Goal: Task Accomplishment & Management: Manage account settings

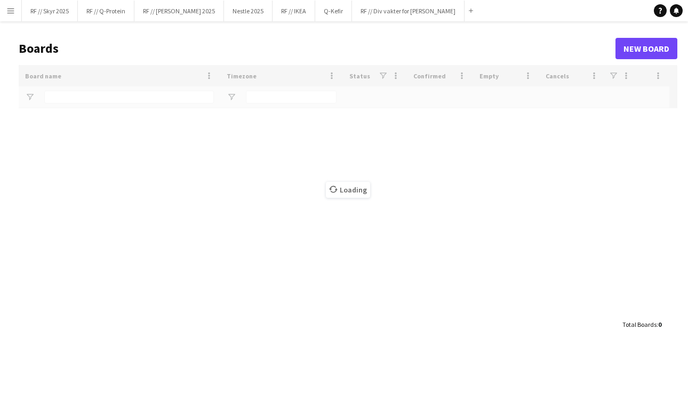
type input "**"
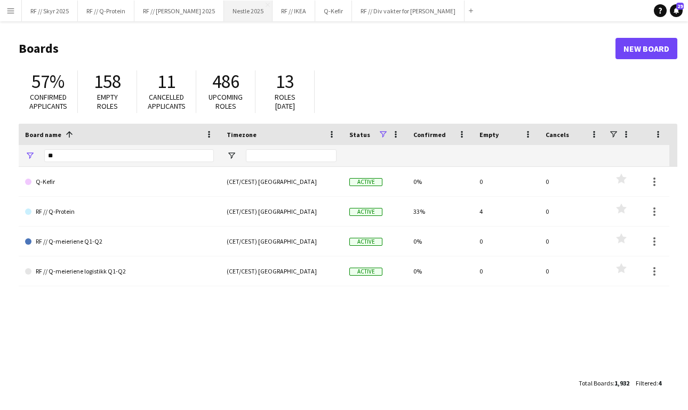
click at [242, 19] on button "Nestle 2025 Close" at bounding box center [248, 11] width 49 height 21
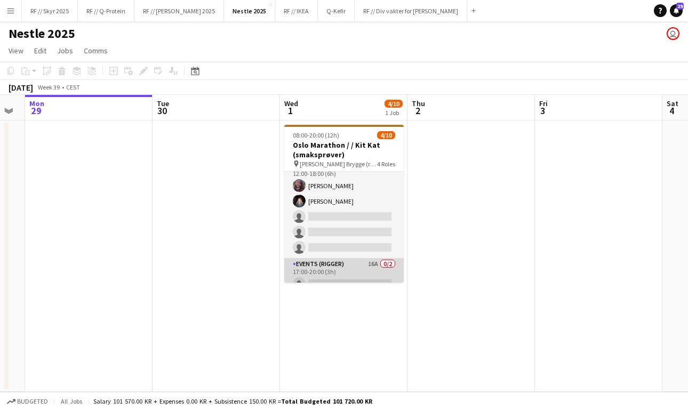
scroll to position [73, 0]
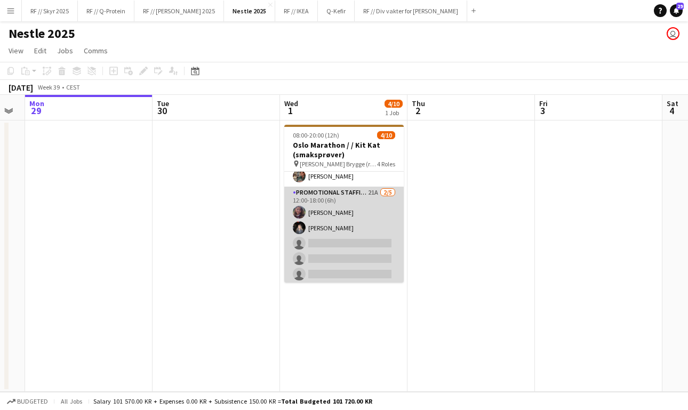
click at [321, 259] on app-card-role "Promotional Staffing (Sampling Staff) 21A [DATE] 12:00-18:00 (6h) [PERSON_NAME]…" at bounding box center [343, 236] width 119 height 98
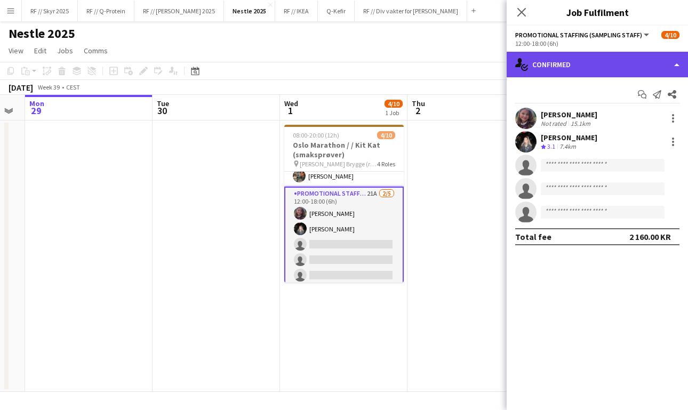
click at [609, 63] on div "single-neutral-actions-check-2 Confirmed" at bounding box center [596, 65] width 181 height 26
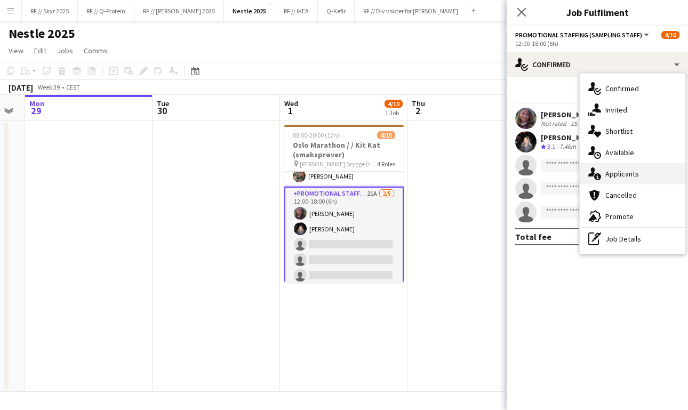
click at [631, 174] on span "Applicants" at bounding box center [622, 174] width 34 height 10
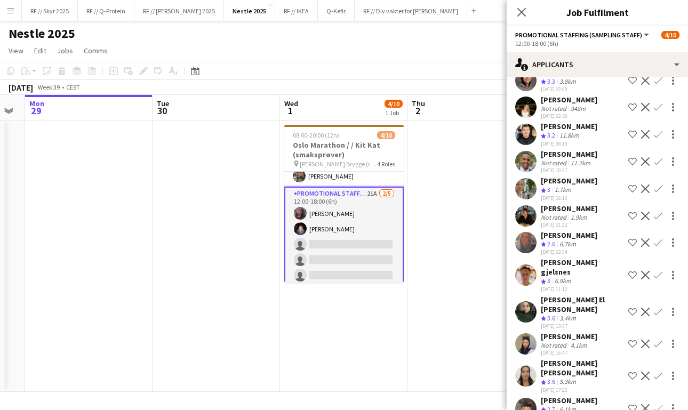
scroll to position [107, 0]
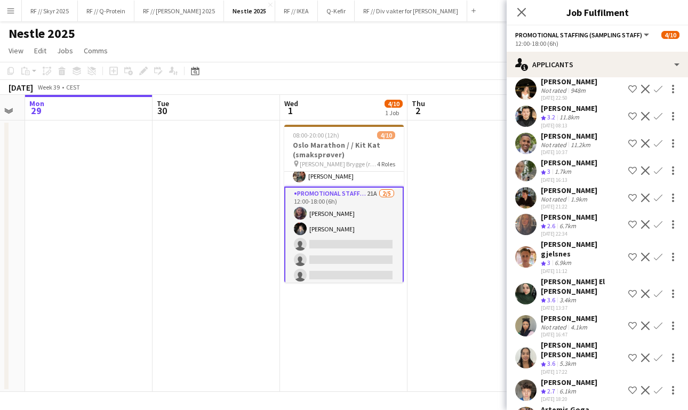
click at [521, 166] on app-user-avatar at bounding box center [525, 170] width 21 height 21
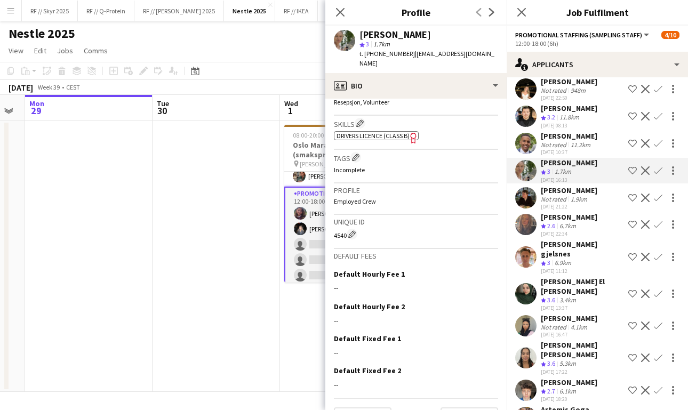
scroll to position [425, 0]
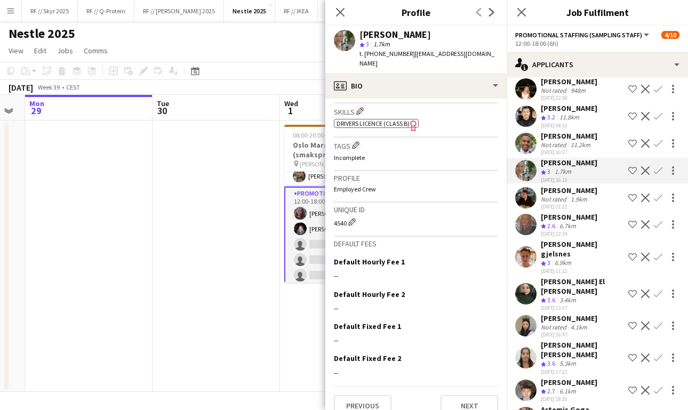
click at [526, 255] on app-user-avatar at bounding box center [525, 256] width 21 height 21
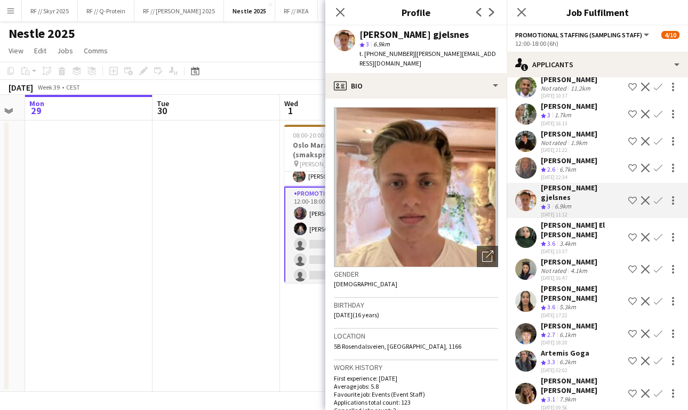
scroll to position [166, 0]
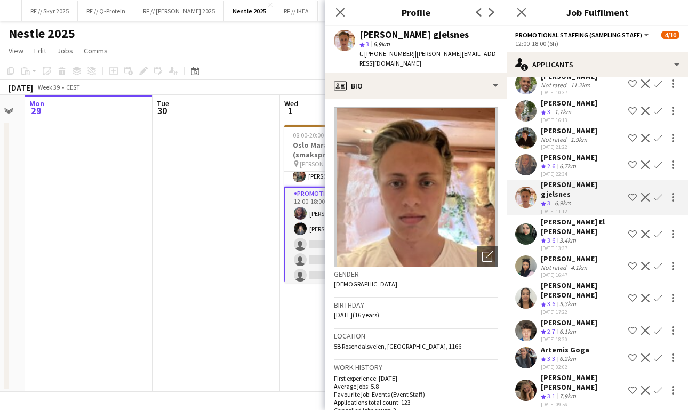
click at [524, 223] on app-user-avatar at bounding box center [525, 233] width 21 height 21
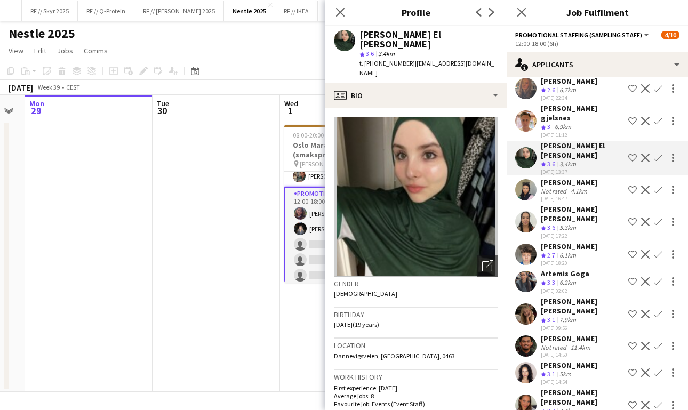
scroll to position [253, 0]
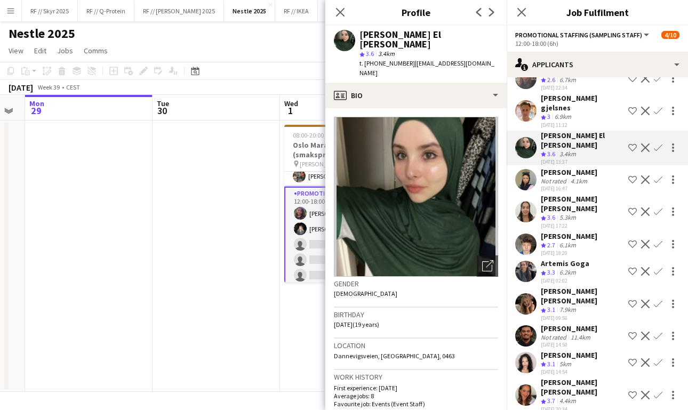
click at [525, 201] on app-user-avatar at bounding box center [525, 211] width 21 height 21
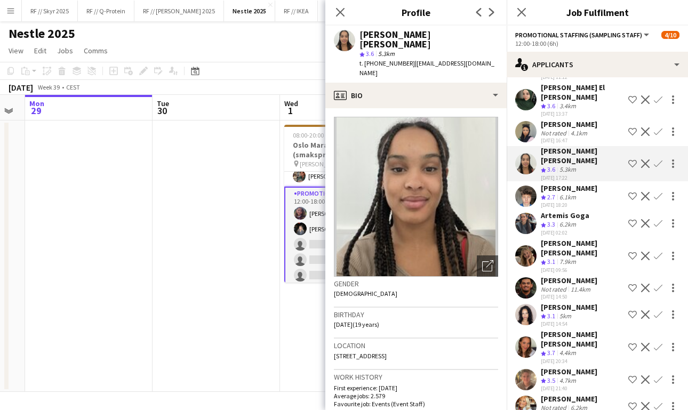
scroll to position [300, 0]
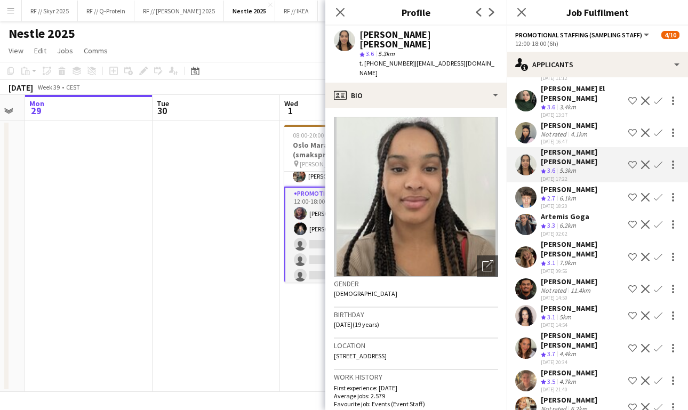
click at [522, 214] on app-user-avatar at bounding box center [525, 224] width 21 height 21
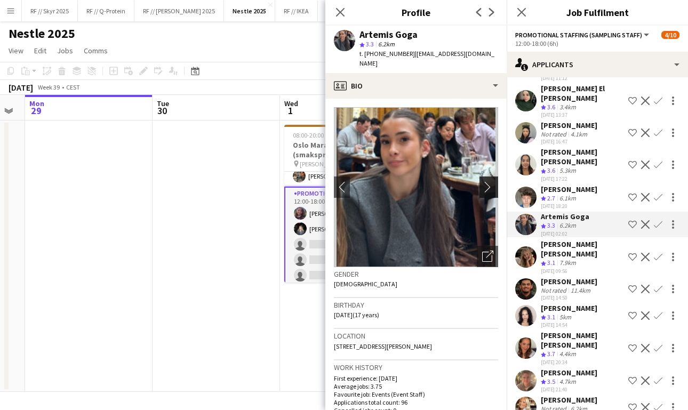
click at [488, 181] on app-icon "chevron-right" at bounding box center [490, 186] width 17 height 11
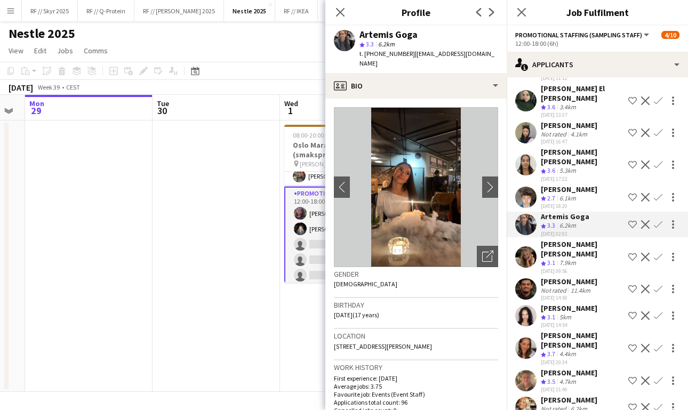
click at [525, 305] on app-user-avatar at bounding box center [525, 315] width 21 height 21
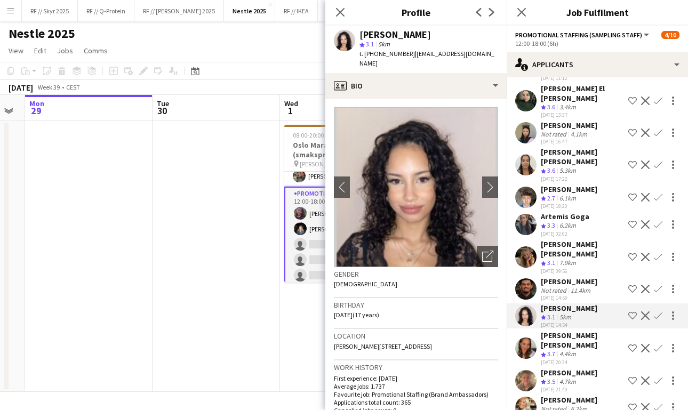
click at [519, 337] on app-user-avatar at bounding box center [525, 347] width 21 height 21
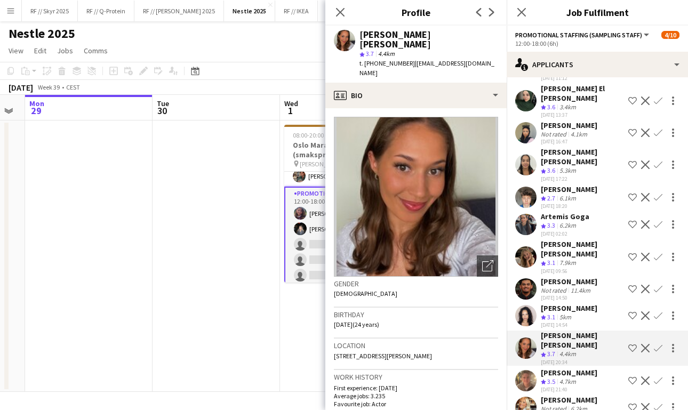
click at [658, 376] on app-icon "Confirm" at bounding box center [658, 380] width 9 height 9
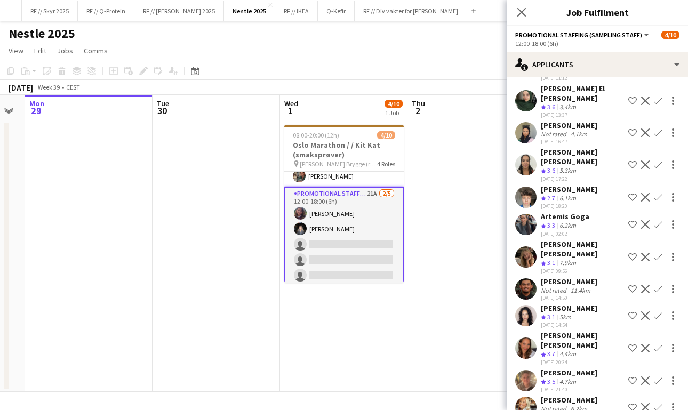
click at [659, 344] on app-icon "Confirm" at bounding box center [658, 348] width 9 height 9
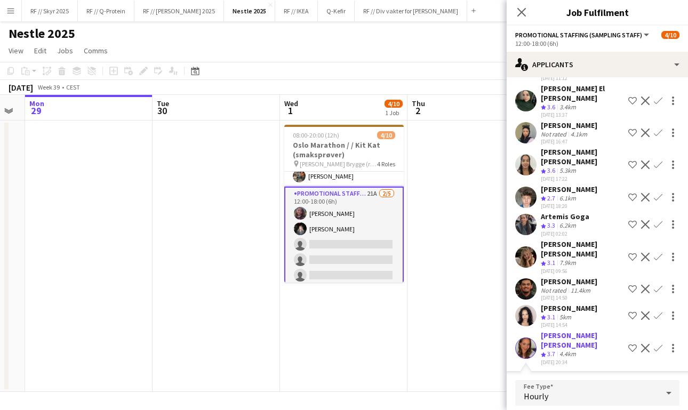
click at [659, 344] on app-icon "Confirm" at bounding box center [658, 348] width 9 height 9
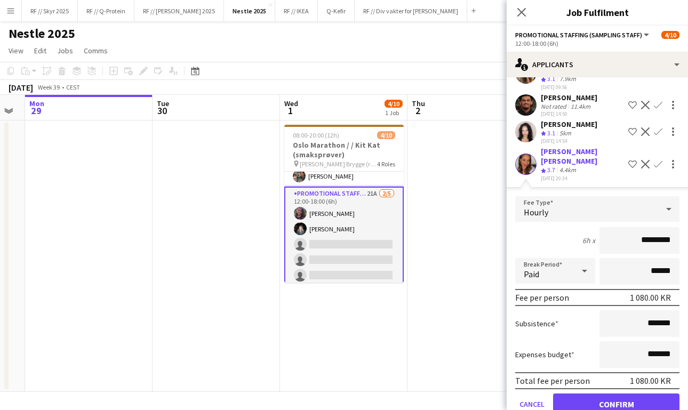
click at [621, 393] on button "Confirm" at bounding box center [616, 403] width 126 height 21
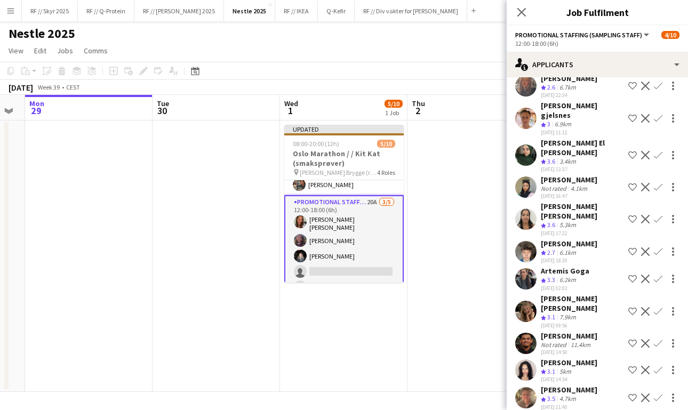
scroll to position [245, 0]
click at [659, 394] on app-icon "Confirm" at bounding box center [658, 398] width 9 height 9
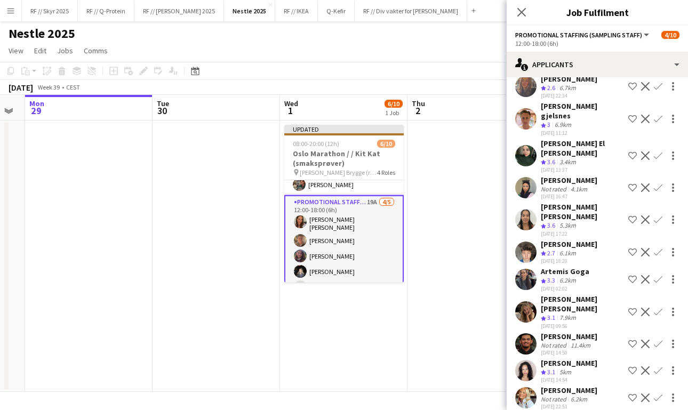
scroll to position [0, 0]
click at [525, 387] on app-user-avatar at bounding box center [525, 397] width 21 height 21
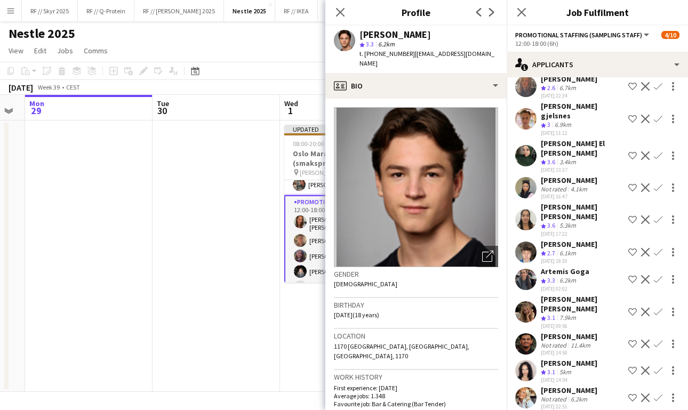
click at [524, 387] on app-user-avatar at bounding box center [525, 397] width 21 height 21
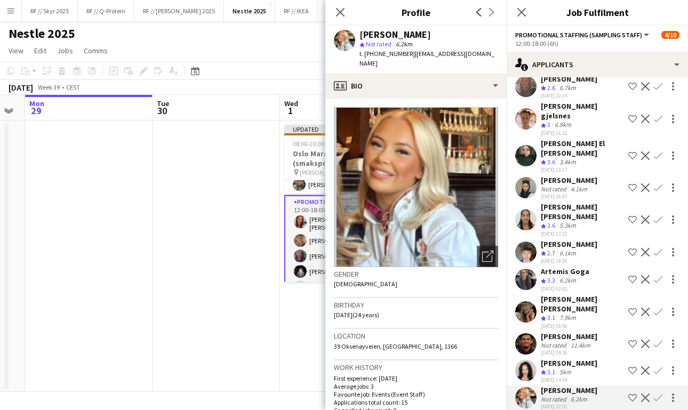
click at [658, 393] on app-icon "Confirm" at bounding box center [658, 397] width 9 height 9
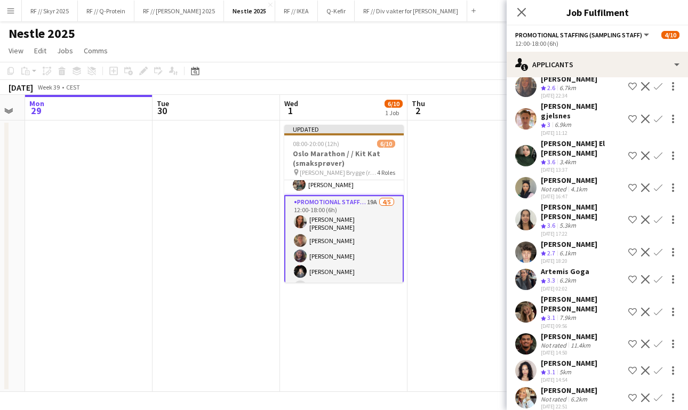
click at [657, 393] on app-icon "Confirm" at bounding box center [658, 397] width 9 height 9
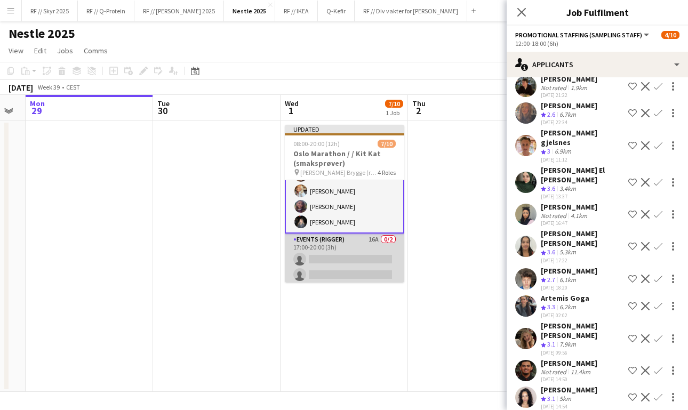
scroll to position [138, 0]
click at [340, 261] on app-card-role "Events (Rigger) 16A 0/2 17:00-20:00 (3h) single-neutral-actions single-neutral-…" at bounding box center [344, 260] width 119 height 52
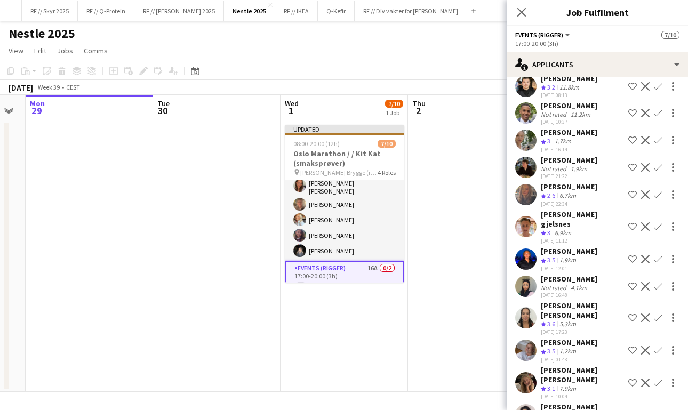
scroll to position [109, 0]
click at [522, 250] on app-user-avatar at bounding box center [525, 259] width 21 height 21
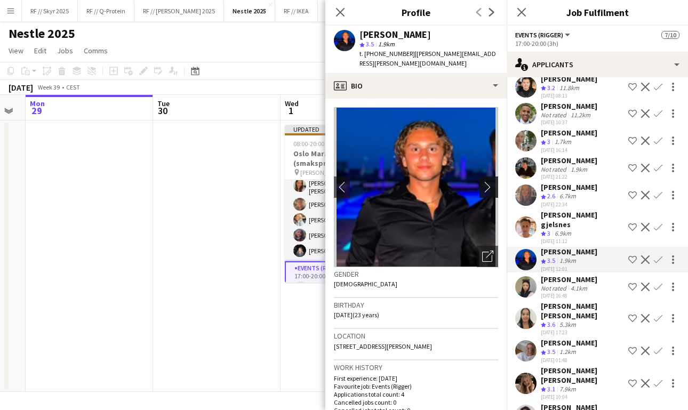
click at [482, 181] on app-icon "chevron-right" at bounding box center [490, 186] width 17 height 11
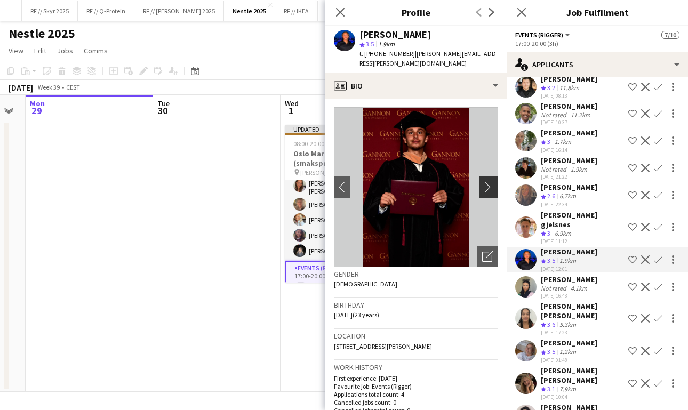
click at [487, 181] on app-icon "chevron-right" at bounding box center [490, 186] width 17 height 11
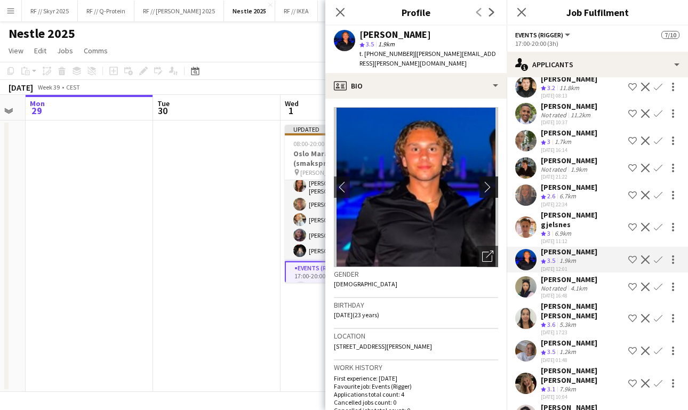
click at [487, 181] on app-icon "chevron-right" at bounding box center [490, 186] width 17 height 11
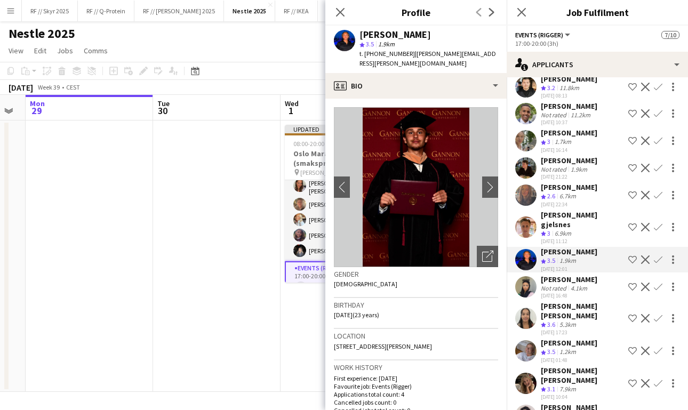
scroll to position [0, 0]
click at [521, 340] on app-user-avatar at bounding box center [525, 350] width 21 height 21
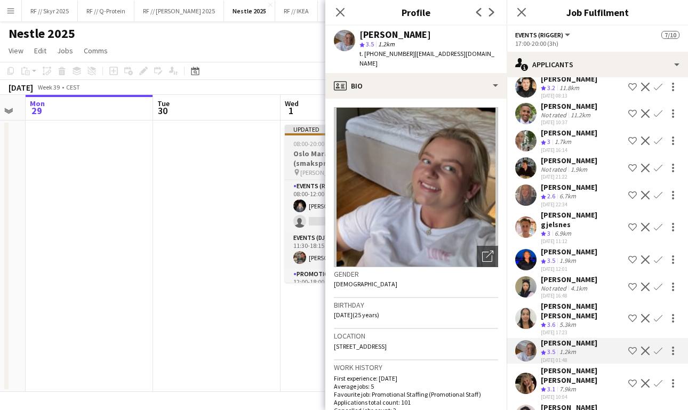
click at [304, 151] on h3 "Oslo Marathon / / Kit Kat (smaksprøver)" at bounding box center [344, 158] width 119 height 19
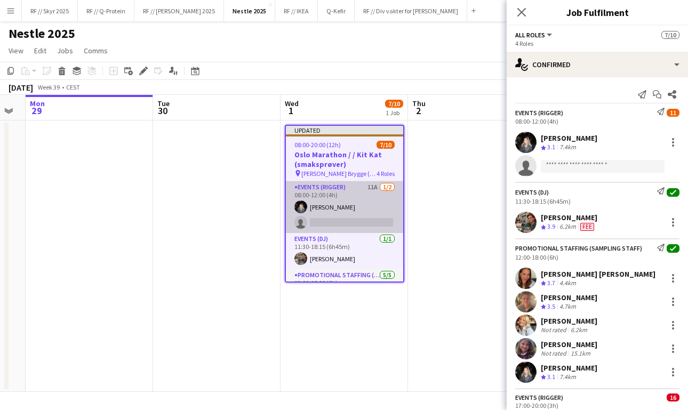
click at [316, 218] on app-card-role "Events (Rigger) 11A [DATE] 08:00-12:00 (4h) [PERSON_NAME] single-neutral-actions" at bounding box center [344, 207] width 117 height 52
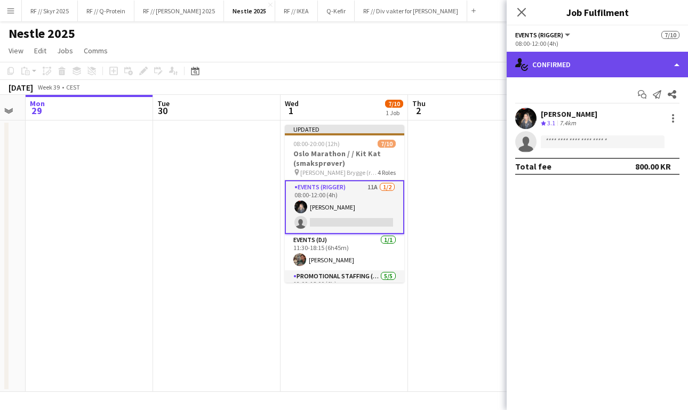
click at [567, 67] on div "single-neutral-actions-check-2 Confirmed" at bounding box center [596, 65] width 181 height 26
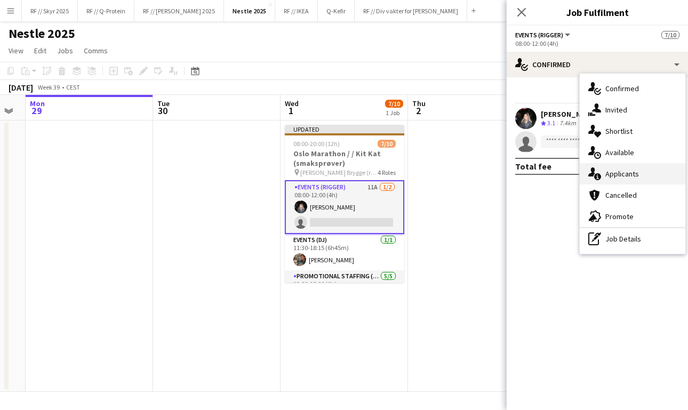
click at [621, 176] on span "Applicants" at bounding box center [622, 174] width 34 height 10
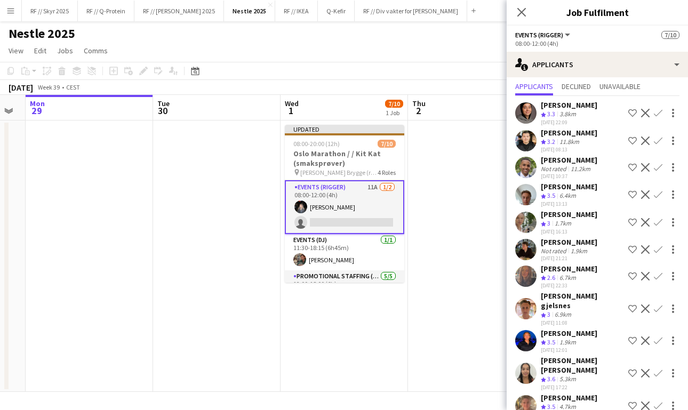
scroll to position [28, 0]
click at [521, 251] on app-user-avatar at bounding box center [525, 249] width 21 height 21
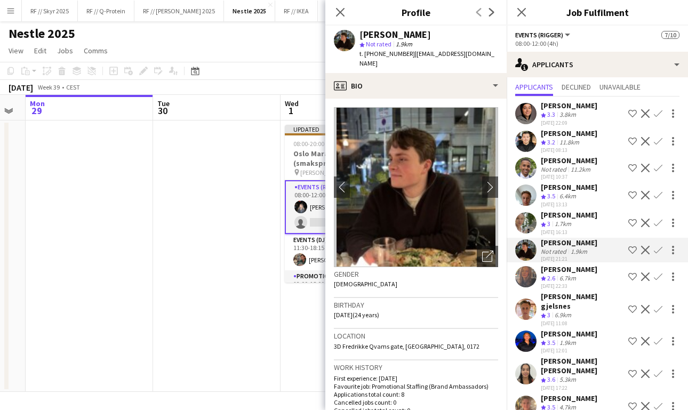
click at [528, 332] on app-user-avatar at bounding box center [525, 341] width 21 height 21
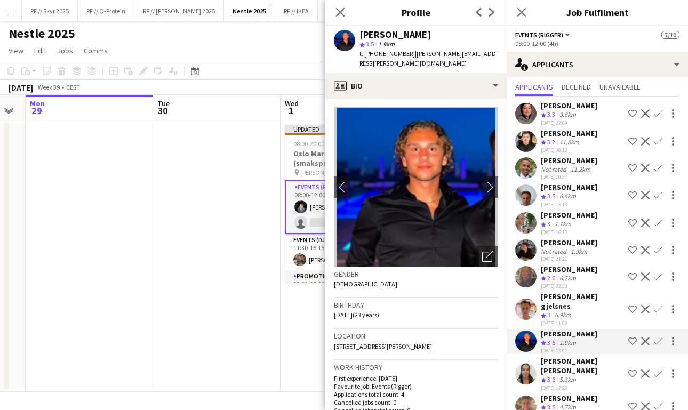
click at [526, 396] on app-user-avatar at bounding box center [525, 406] width 21 height 21
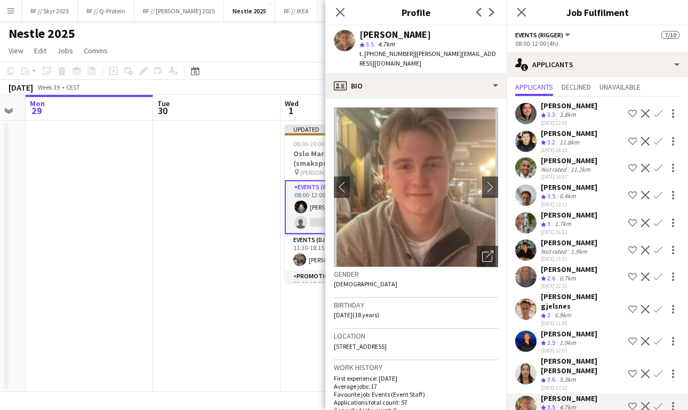
click at [656, 402] on app-icon "Confirm" at bounding box center [658, 406] width 9 height 9
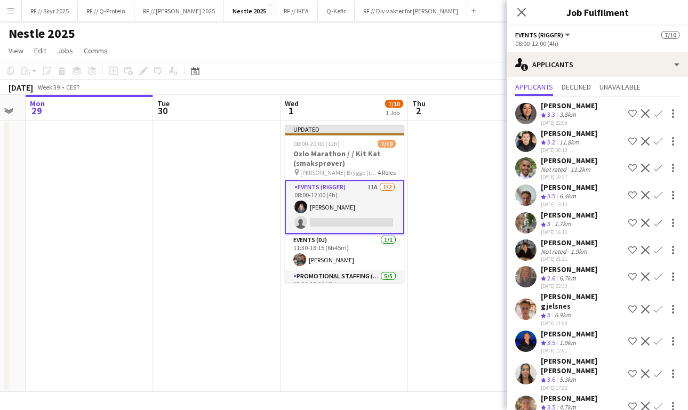
click at [658, 402] on app-icon "Confirm" at bounding box center [658, 406] width 9 height 9
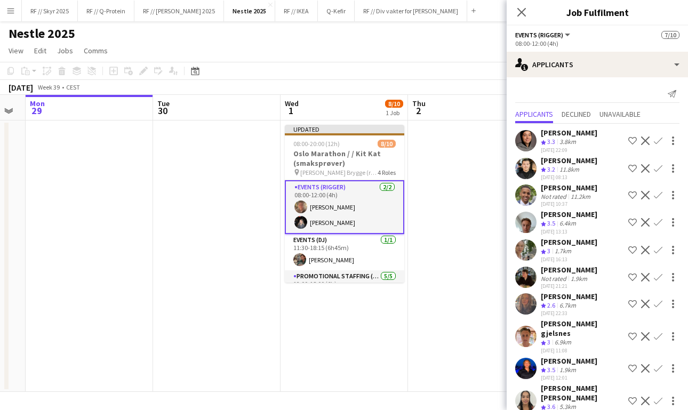
click at [408, 258] on app-date-cell at bounding box center [471, 255] width 127 height 271
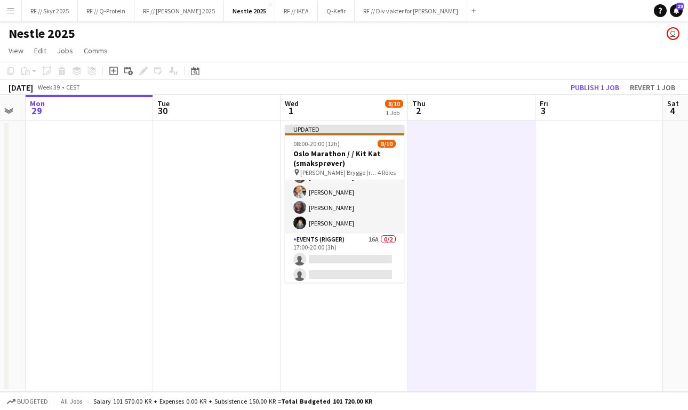
scroll to position [135, 0]
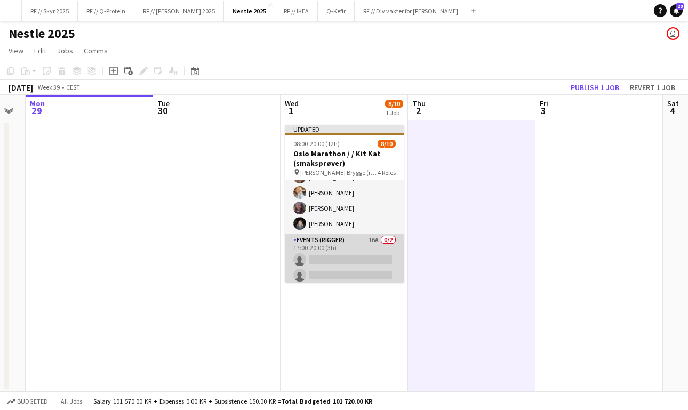
click at [355, 263] on app-card-role "Events (Rigger) 16A 0/2 17:00-20:00 (3h) single-neutral-actions single-neutral-…" at bounding box center [344, 260] width 119 height 52
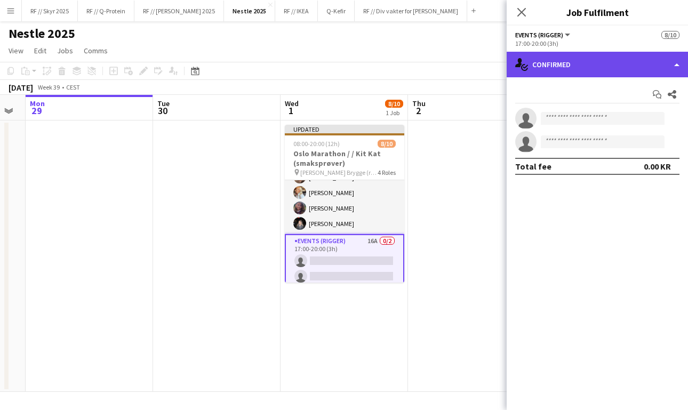
click at [549, 75] on div "single-neutral-actions-check-2 Confirmed" at bounding box center [596, 65] width 181 height 26
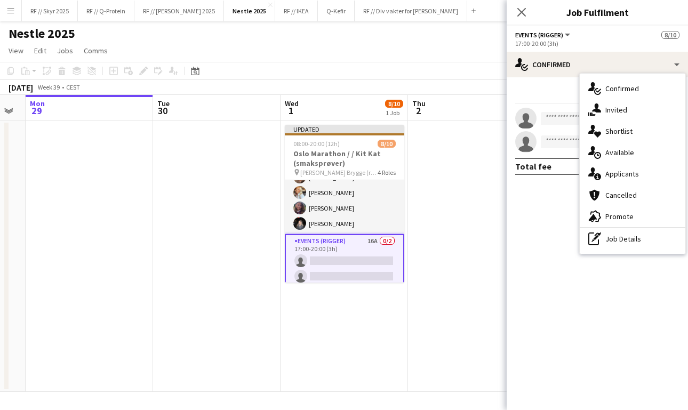
click at [450, 179] on app-date-cell at bounding box center [471, 255] width 127 height 271
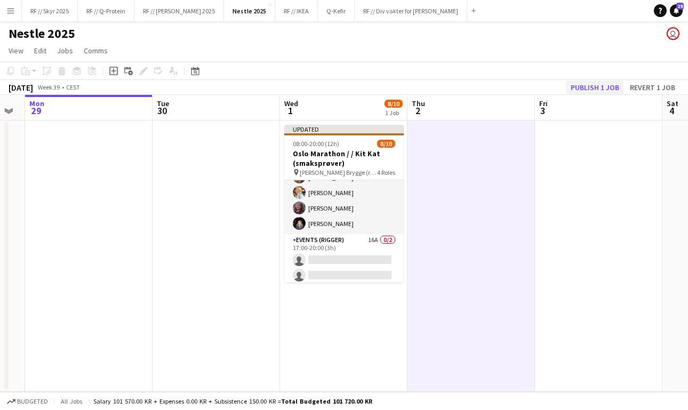
click at [593, 86] on button "Publish 1 job" at bounding box center [594, 88] width 57 height 14
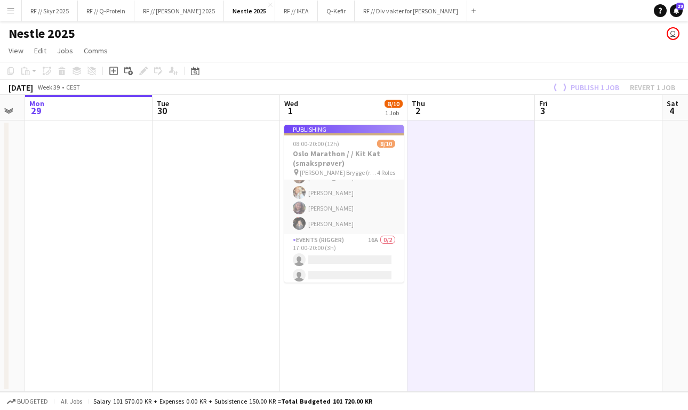
scroll to position [0, 0]
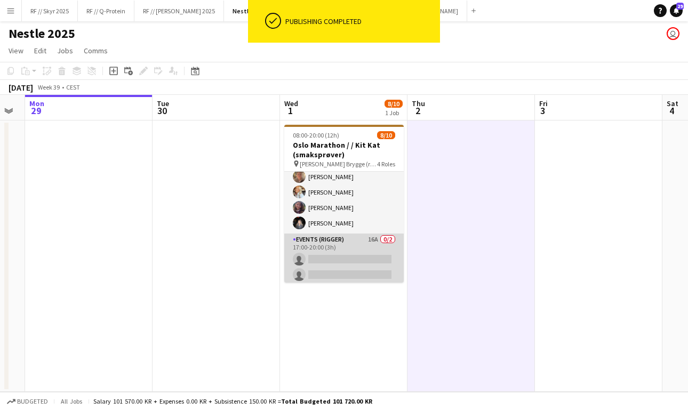
click at [340, 243] on app-card-role "Events (Rigger) 16A 0/2 17:00-20:00 (3h) single-neutral-actions single-neutral-…" at bounding box center [343, 260] width 119 height 52
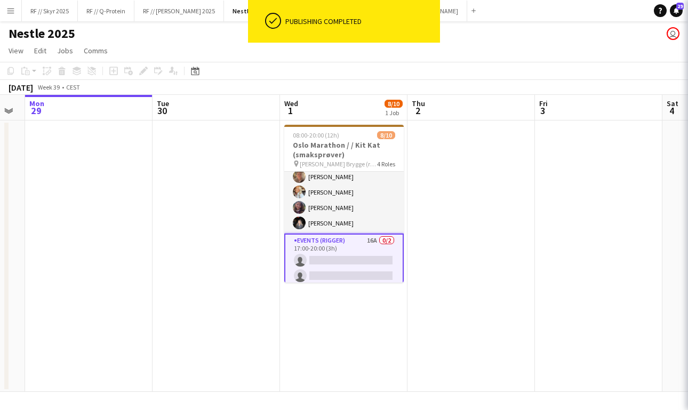
scroll to position [127, 0]
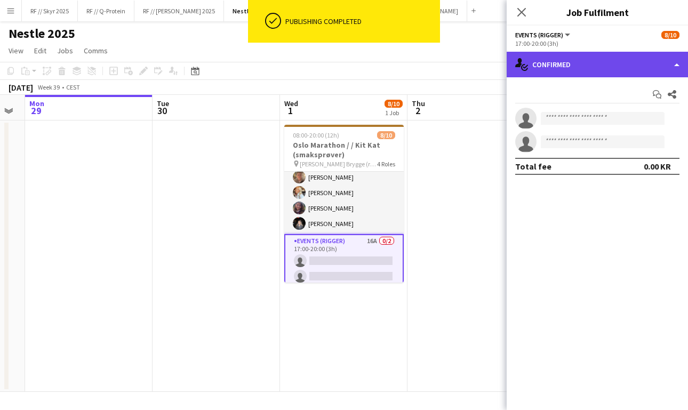
click at [570, 64] on div "single-neutral-actions-check-2 Confirmed" at bounding box center [596, 65] width 181 height 26
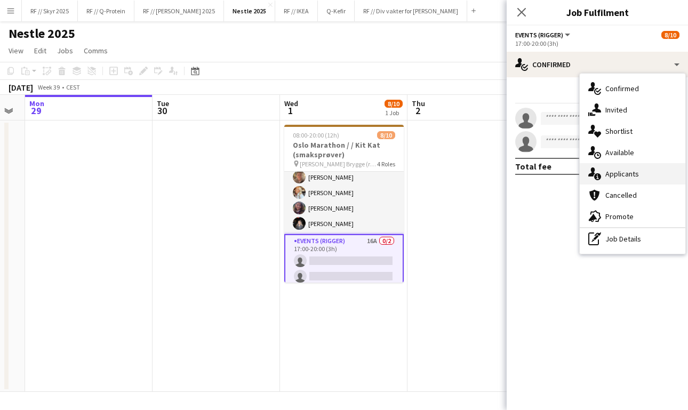
click at [609, 178] on span "Applicants" at bounding box center [622, 174] width 34 height 10
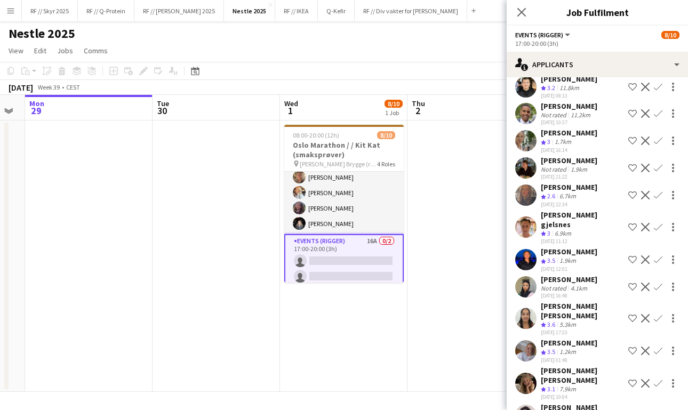
scroll to position [0, 0]
click at [657, 347] on app-icon "Confirm" at bounding box center [658, 351] width 9 height 9
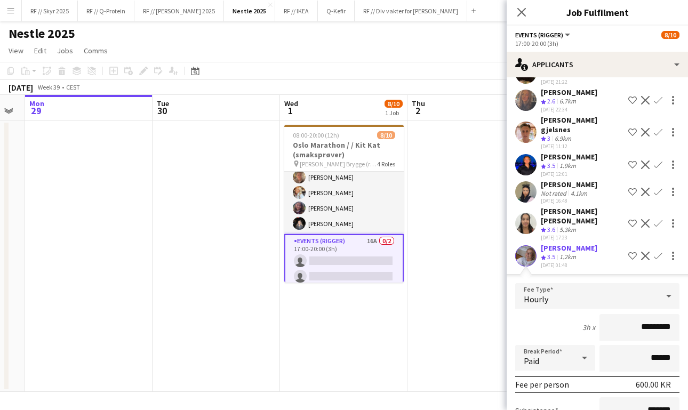
scroll to position [279, 0]
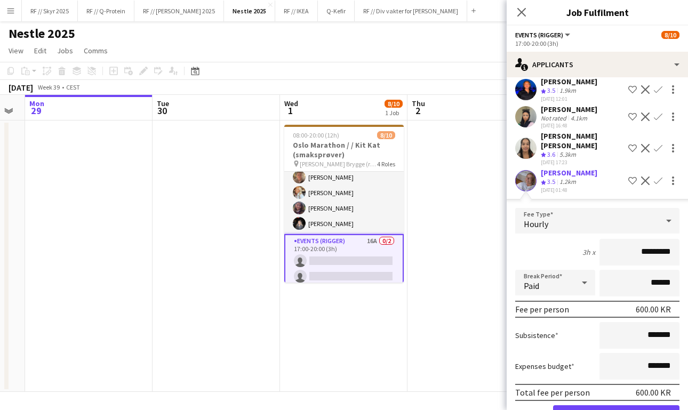
click at [625, 405] on button "Confirm" at bounding box center [616, 415] width 126 height 21
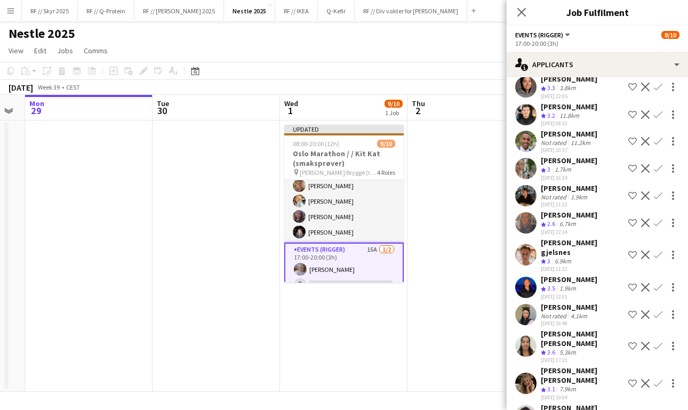
scroll to position [0, 0]
click at [524, 280] on app-user-avatar at bounding box center [525, 287] width 21 height 21
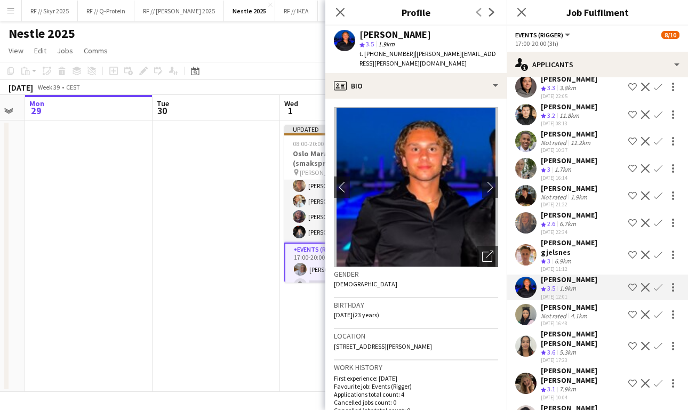
click at [659, 283] on app-icon "Confirm" at bounding box center [658, 287] width 9 height 9
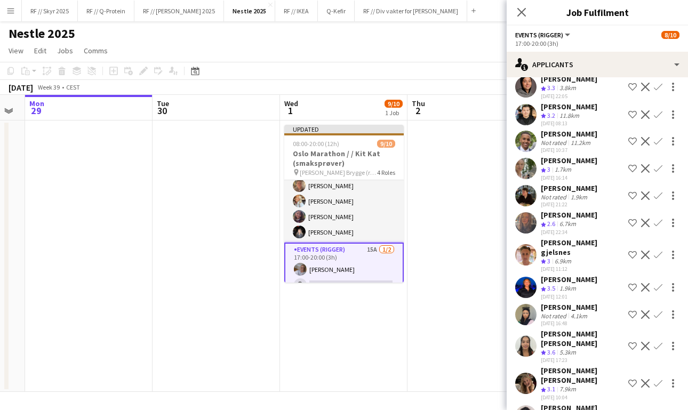
click at [657, 283] on app-icon "Confirm" at bounding box center [658, 287] width 9 height 9
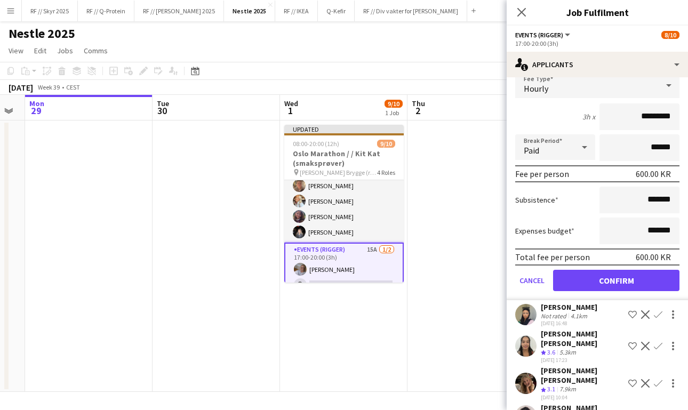
click at [599, 276] on button "Confirm" at bounding box center [616, 280] width 126 height 21
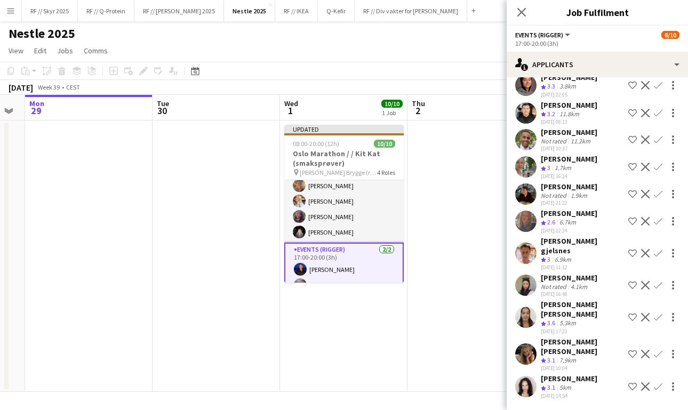
scroll to position [54, 0]
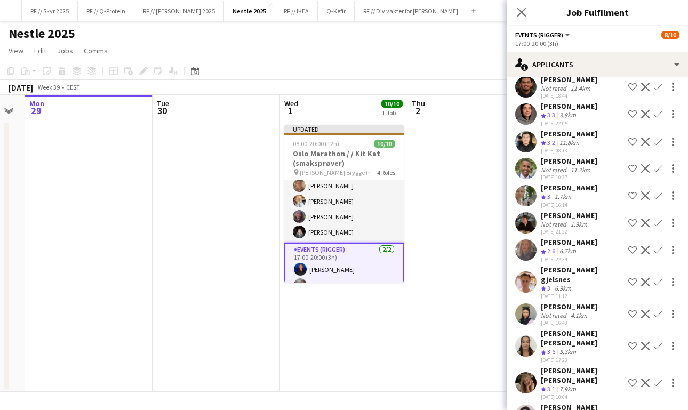
click at [455, 234] on app-date-cell at bounding box center [470, 255] width 127 height 271
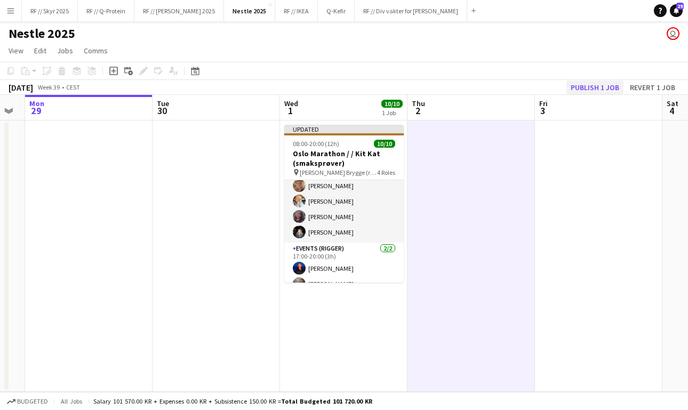
click at [594, 89] on button "Publish 1 job" at bounding box center [594, 88] width 57 height 14
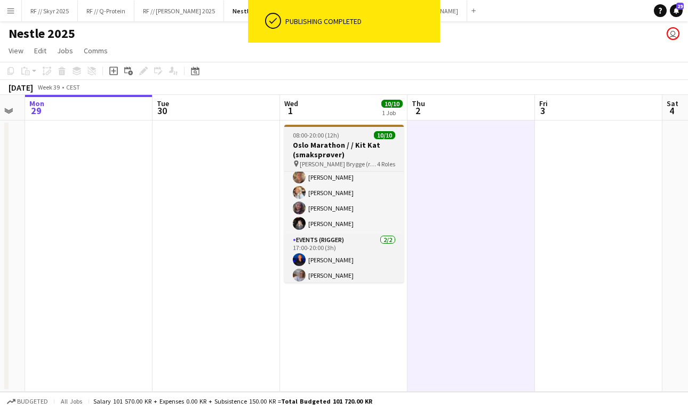
scroll to position [0, 0]
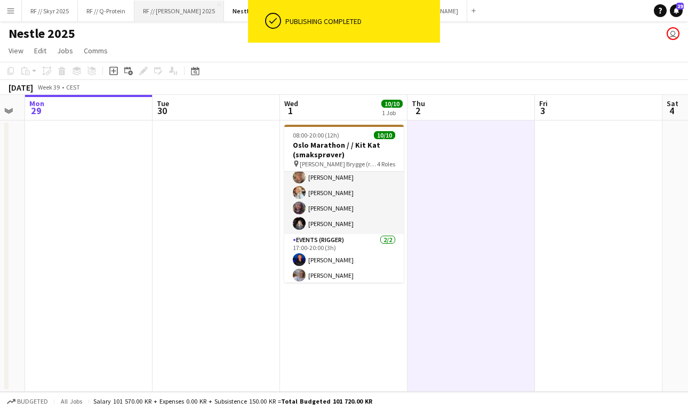
click at [169, 12] on button "RF // [PERSON_NAME] 2025 Close" at bounding box center [179, 11] width 90 height 21
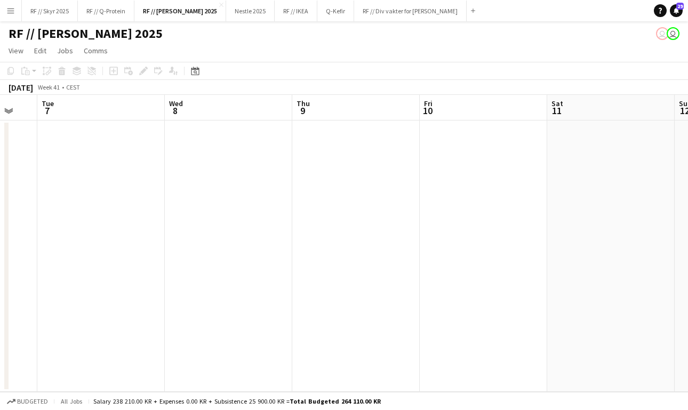
scroll to position [0, 343]
click at [232, 9] on button "Nestle 2025 Close" at bounding box center [250, 11] width 49 height 21
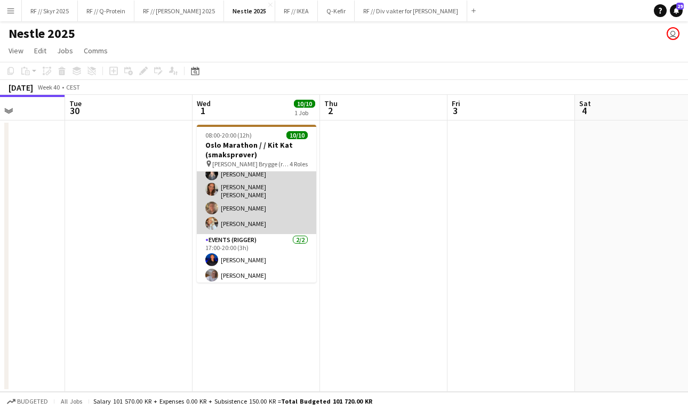
click at [226, 218] on app-card-role "Promotional Staffing (Sampling Staff) [DATE] 12:00-18:00 (6h) Ulrikke Gustafsso…" at bounding box center [256, 183] width 119 height 101
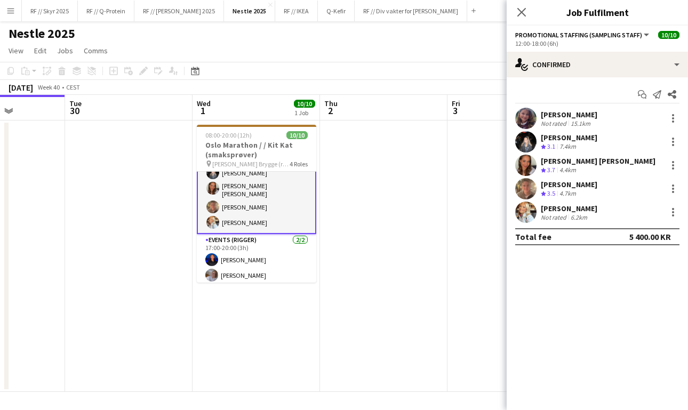
click at [386, 239] on app-date-cell at bounding box center [383, 255] width 127 height 271
